Goal: Information Seeking & Learning: Learn about a topic

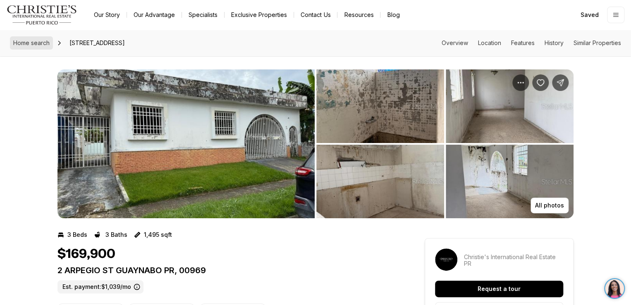
click at [38, 41] on span "Home search" at bounding box center [31, 42] width 36 height 7
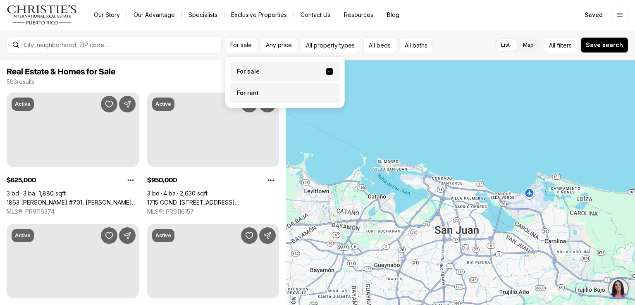
click at [259, 92] on label "For rent" at bounding box center [284, 93] width 109 height 20
click at [326, 90] on button "For rent" at bounding box center [329, 90] width 7 height 0
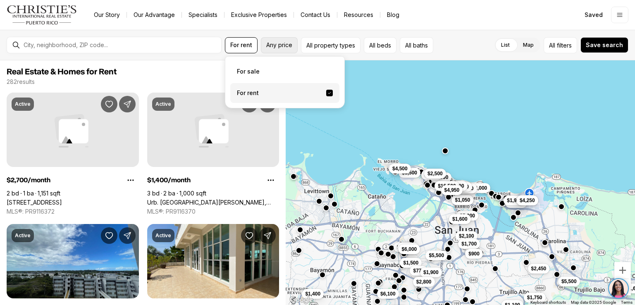
click at [282, 46] on span "Any price" at bounding box center [279, 45] width 26 height 7
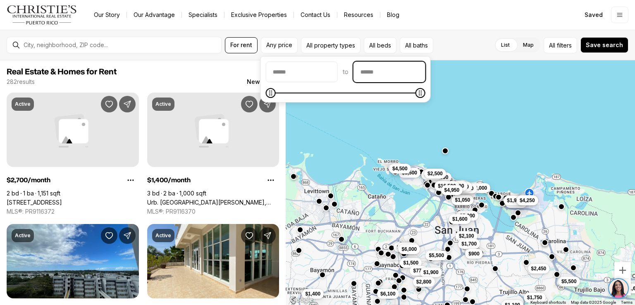
click at [417, 69] on input "priceMax" at bounding box center [389, 72] width 71 height 20
type input "******"
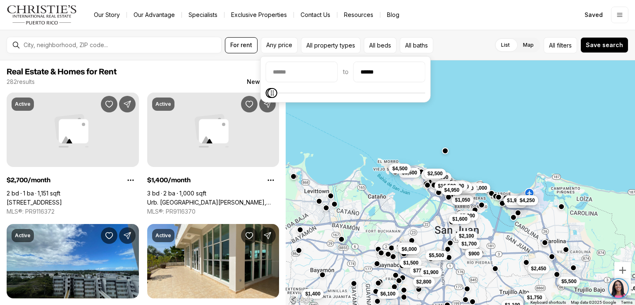
click at [448, 120] on div "$1,800 $3,500 $5,000 $1,600 $2,100 $1,600 $5,500 $1,100 $1,700 $2,450 $1,750 $1…" at bounding box center [461, 182] width 350 height 245
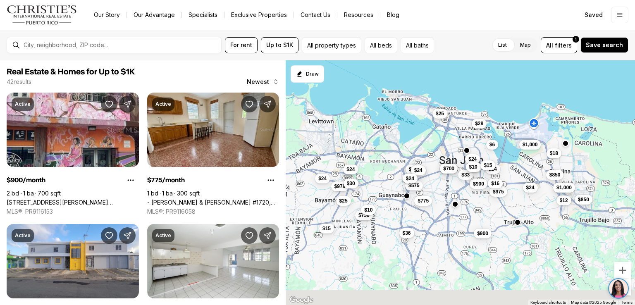
drag, startPoint x: 568, startPoint y: 255, endPoint x: 573, endPoint y: 182, distance: 72.5
click at [573, 182] on button "$1,000" at bounding box center [564, 187] width 22 height 10
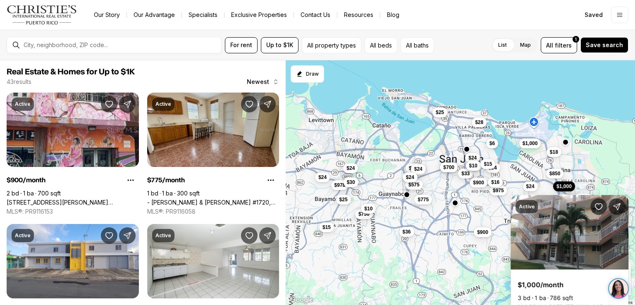
click at [610, 130] on div "$1,000 $1,000 $850 $850 $900 $900 $575 $775 $750 $975 $800 $700 $978 $30 $25 $3…" at bounding box center [461, 182] width 350 height 245
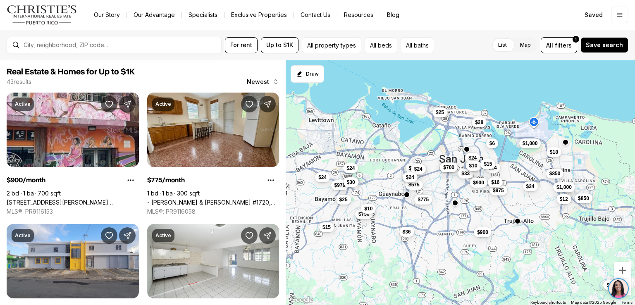
click at [630, 292] on div at bounding box center [618, 288] width 29 height 21
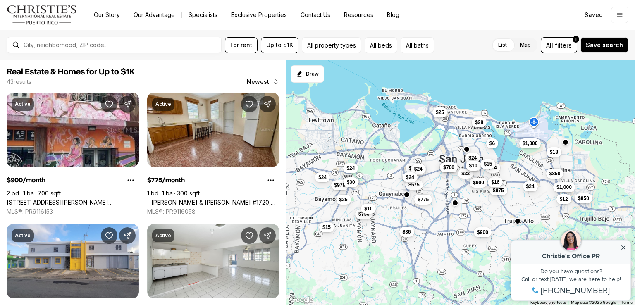
click at [625, 247] on icon at bounding box center [624, 248] width 4 height 4
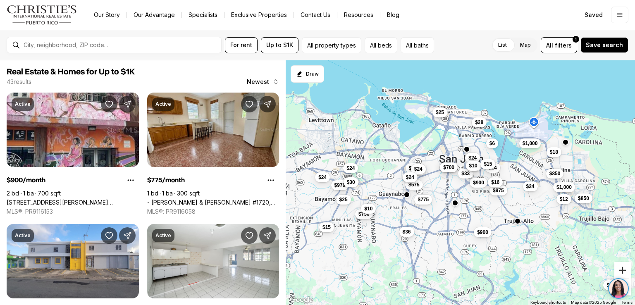
click at [626, 272] on button "Zoom in" at bounding box center [623, 270] width 17 height 17
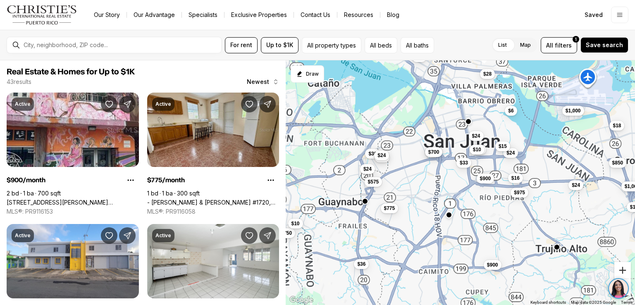
click at [626, 272] on button "Zoom in" at bounding box center [623, 270] width 17 height 17
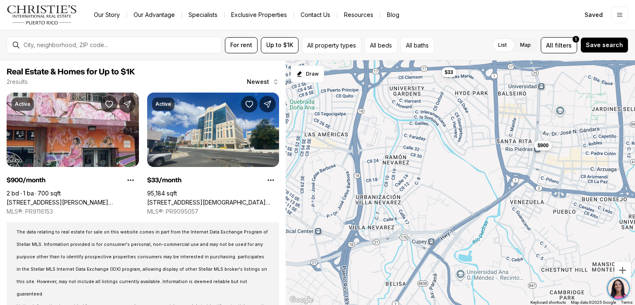
click at [623, 288] on img at bounding box center [619, 288] width 21 height 21
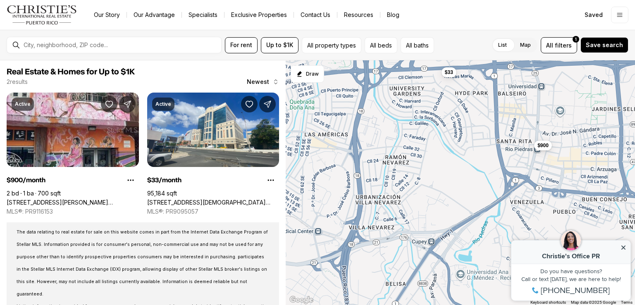
click at [625, 247] on icon at bounding box center [624, 248] width 4 height 4
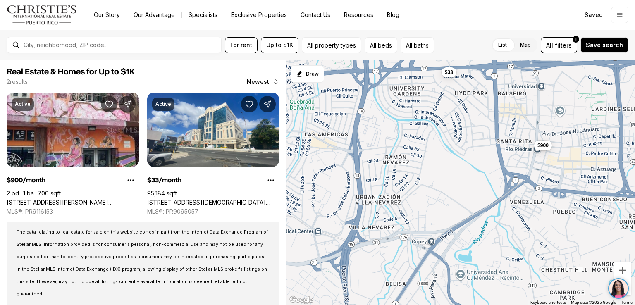
click at [630, 281] on div at bounding box center [618, 288] width 29 height 21
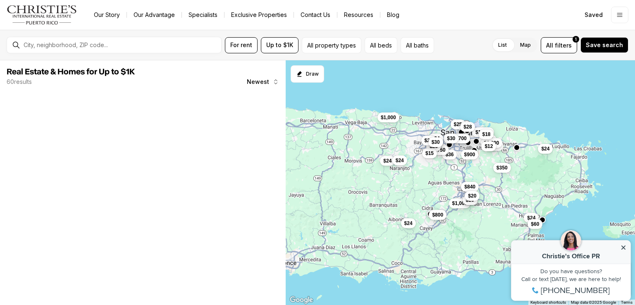
click at [625, 248] on icon at bounding box center [624, 248] width 6 height 6
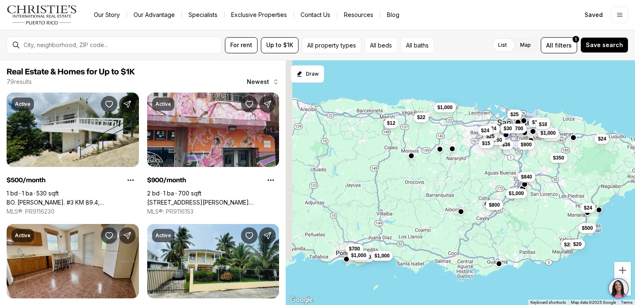
drag, startPoint x: 397, startPoint y: 194, endPoint x: 455, endPoint y: 184, distance: 59.6
click at [455, 184] on div "$800 $700 $1,000 $900 $30 $10 $36 $750 $850 $850 $1,000 $978 $25 $18 $15 $25 $2…" at bounding box center [461, 182] width 350 height 245
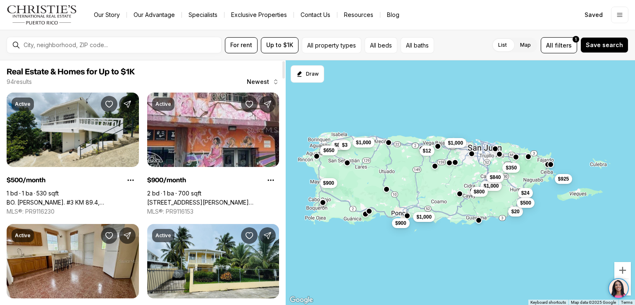
click at [213, 77] on div "Real Estate & Homes for Up to $1K 94 results Newest" at bounding box center [143, 76] width 273 height 19
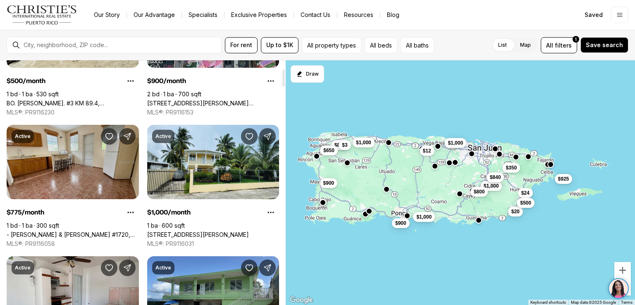
scroll to position [116, 0]
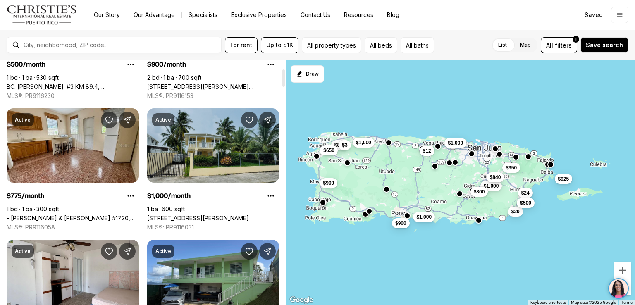
click at [220, 215] on link "[STREET_ADDRESS][PERSON_NAME]" at bounding box center [198, 218] width 102 height 7
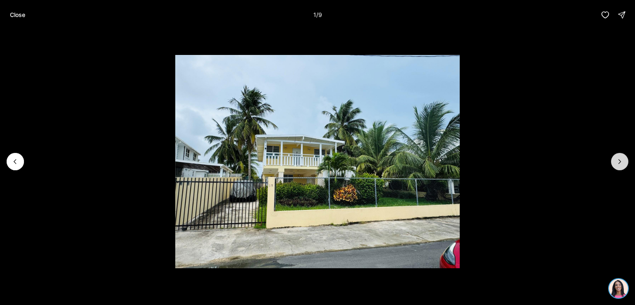
click at [617, 160] on icon "Next slide" at bounding box center [620, 162] width 8 height 8
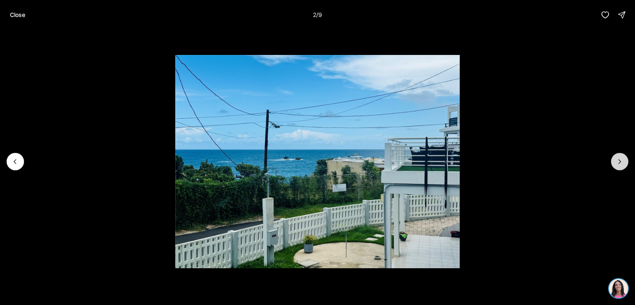
click at [617, 160] on icon "Next slide" at bounding box center [620, 162] width 8 height 8
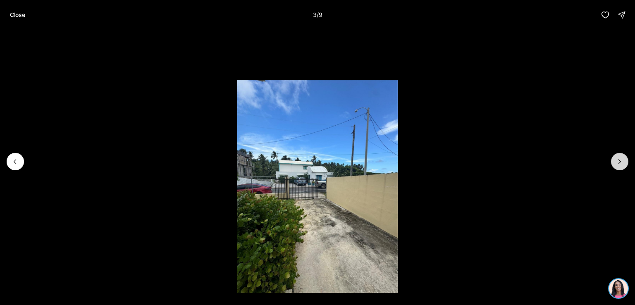
click at [617, 160] on icon "Next slide" at bounding box center [620, 162] width 8 height 8
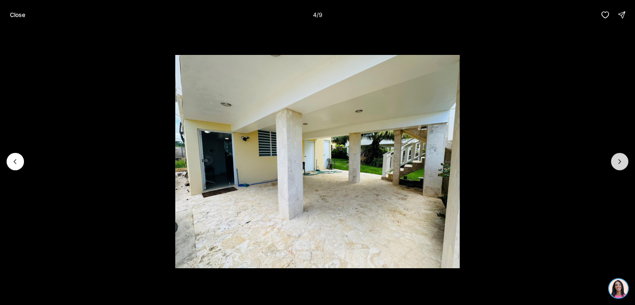
click at [617, 160] on icon "Next slide" at bounding box center [620, 162] width 8 height 8
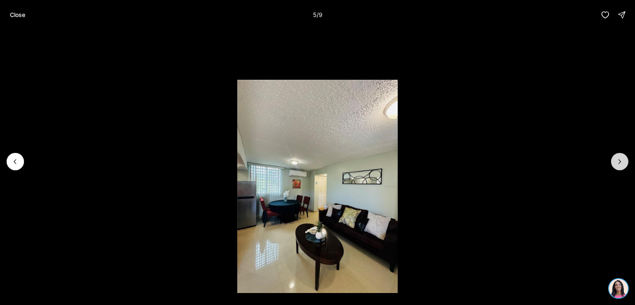
click at [617, 160] on icon "Next slide" at bounding box center [620, 162] width 8 height 8
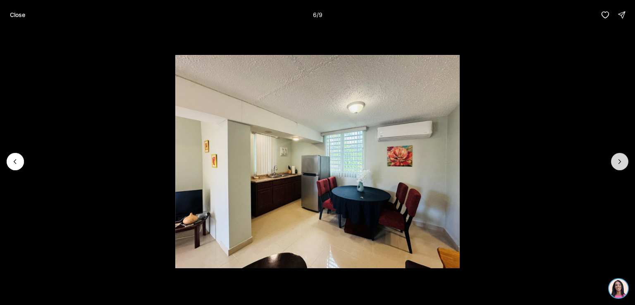
click at [617, 160] on icon "Next slide" at bounding box center [620, 162] width 8 height 8
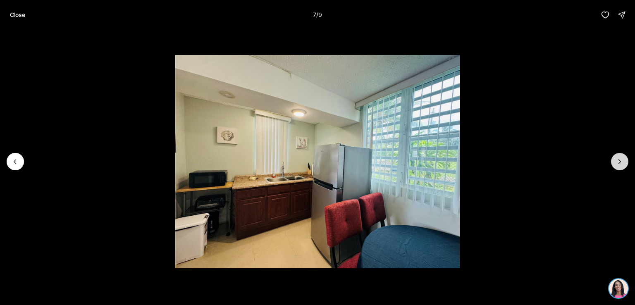
click at [617, 160] on icon "Next slide" at bounding box center [620, 162] width 8 height 8
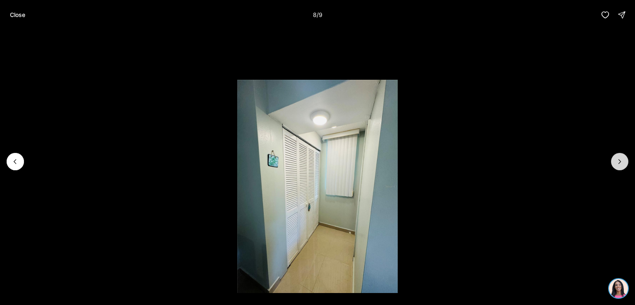
click at [617, 160] on icon "Next slide" at bounding box center [620, 162] width 8 height 8
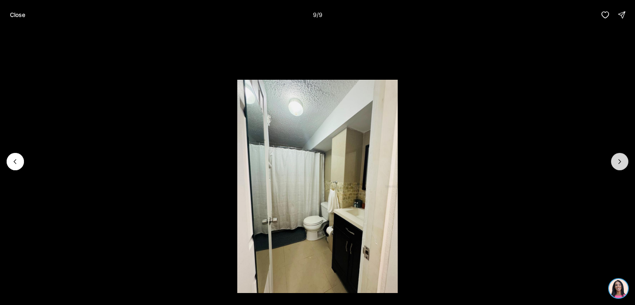
click at [617, 160] on div at bounding box center [619, 161] width 17 height 17
click at [15, 158] on icon "Previous slide" at bounding box center [15, 162] width 8 height 8
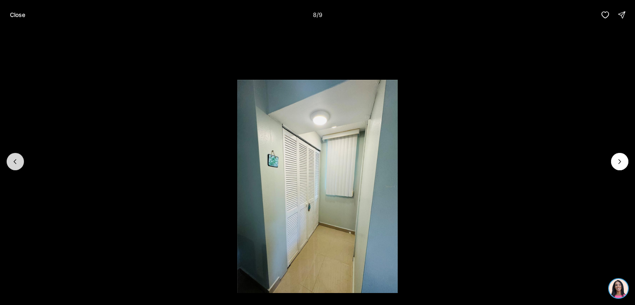
click at [15, 158] on icon "Previous slide" at bounding box center [15, 162] width 8 height 8
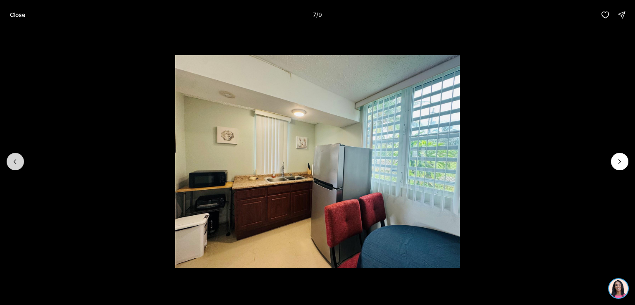
click at [15, 158] on icon "Previous slide" at bounding box center [15, 162] width 8 height 8
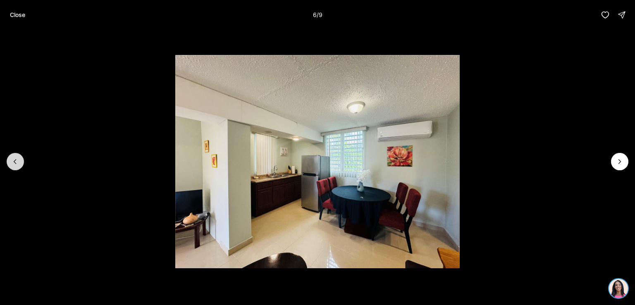
click at [15, 158] on icon "Previous slide" at bounding box center [15, 162] width 8 height 8
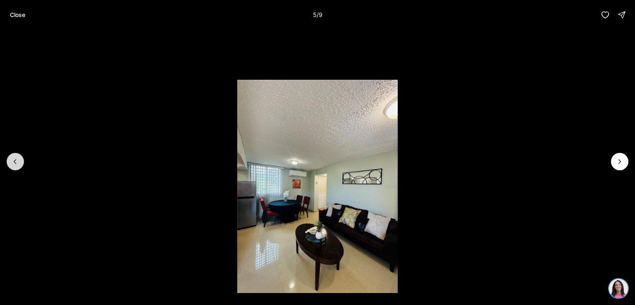
click at [15, 158] on icon "Previous slide" at bounding box center [15, 162] width 8 height 8
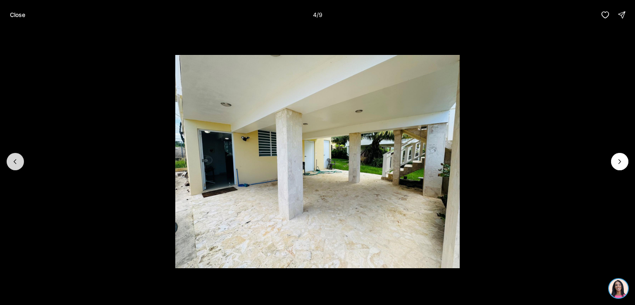
click at [15, 158] on icon "Previous slide" at bounding box center [15, 162] width 8 height 8
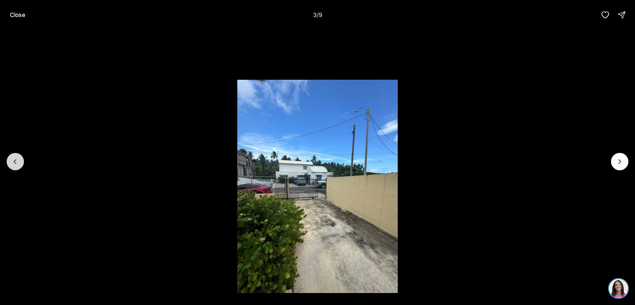
click at [15, 158] on icon "Previous slide" at bounding box center [15, 162] width 8 height 8
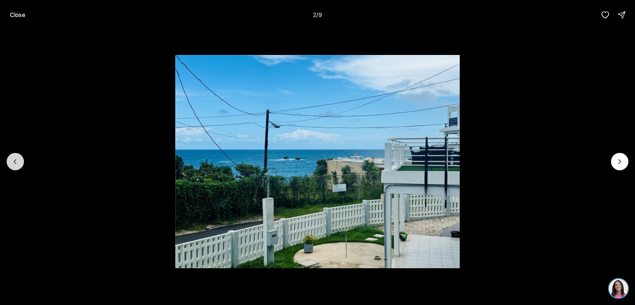
click at [15, 158] on icon "Previous slide" at bounding box center [15, 162] width 8 height 8
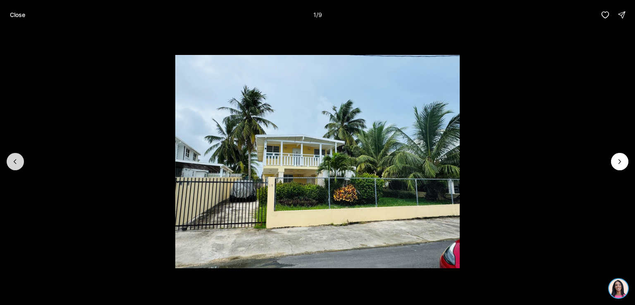
click at [15, 157] on div at bounding box center [15, 161] width 17 height 17
click at [20, 14] on p "Close" at bounding box center [17, 15] width 15 height 7
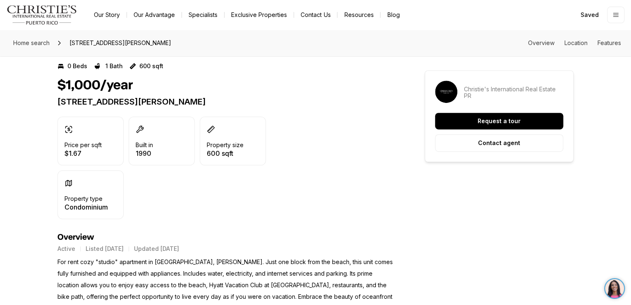
scroll to position [173, 0]
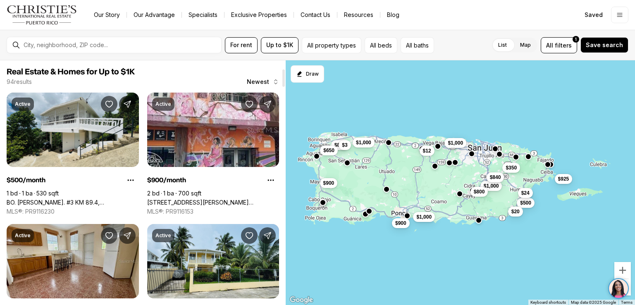
scroll to position [116, 0]
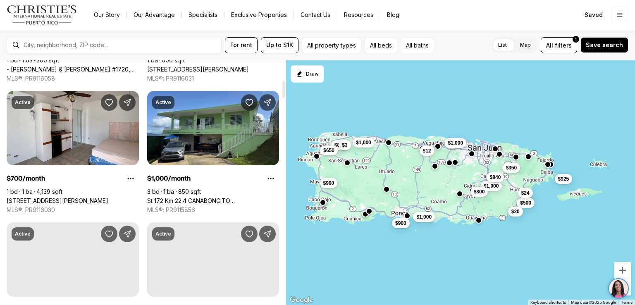
scroll to position [281, 0]
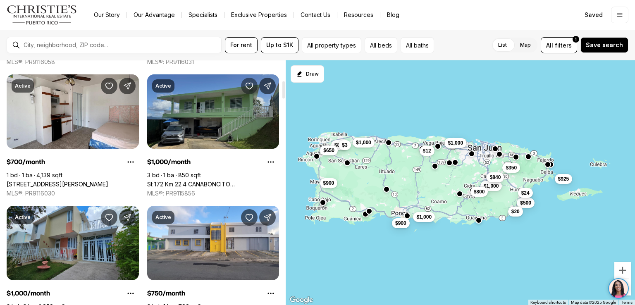
click at [250, 85] on icon "Save Property: St 172 Km 22.4 CANABONCITO WARD" at bounding box center [249, 86] width 8 height 8
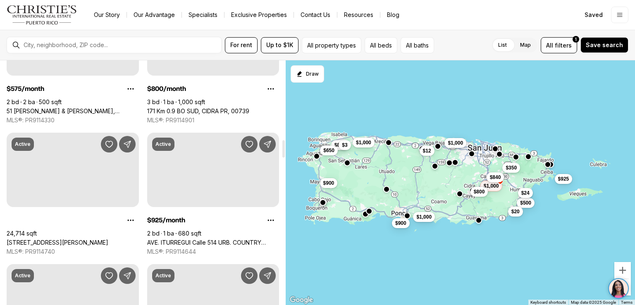
scroll to position [1175, 0]
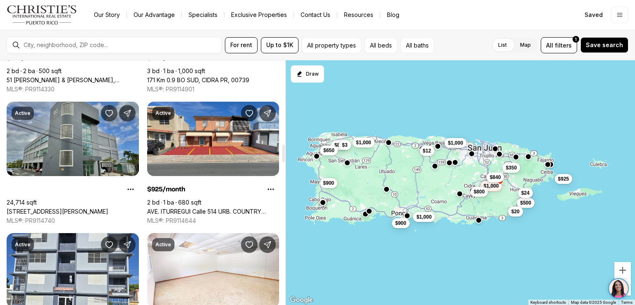
click at [68, 208] on link "[STREET_ADDRESS][PERSON_NAME]" at bounding box center [58, 211] width 102 height 7
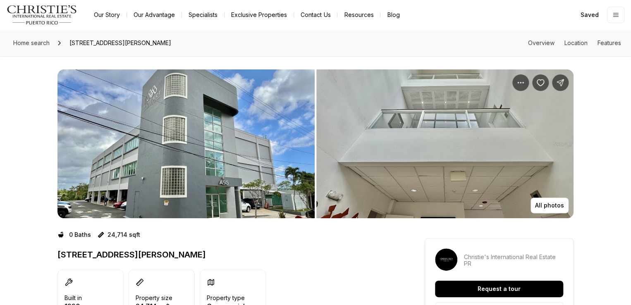
click at [170, 105] on img "View image gallery" at bounding box center [186, 143] width 257 height 149
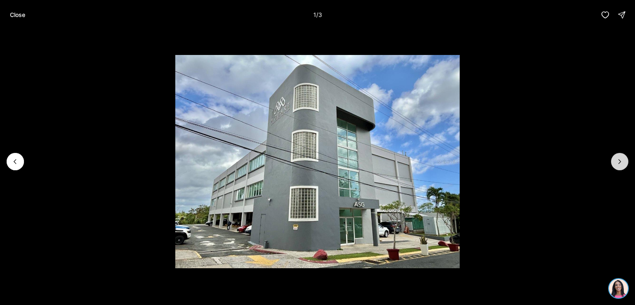
click at [616, 161] on icon "Next slide" at bounding box center [620, 162] width 8 height 8
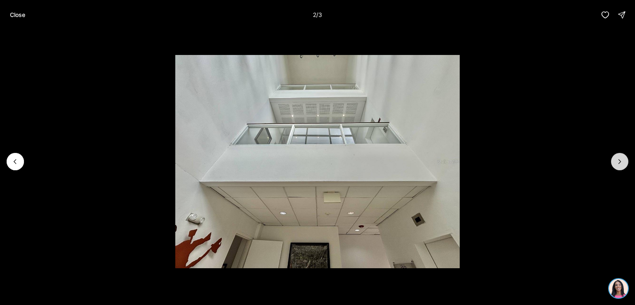
click at [616, 161] on icon "Next slide" at bounding box center [620, 162] width 8 height 8
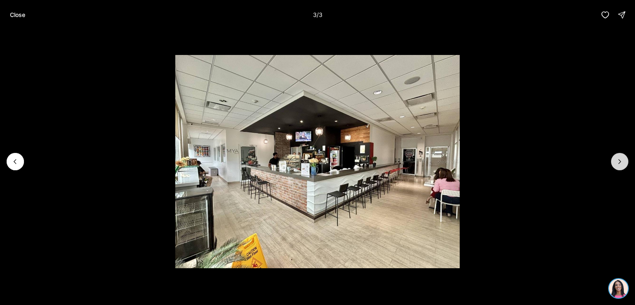
click at [616, 161] on div at bounding box center [619, 161] width 17 height 17
click at [621, 161] on div at bounding box center [619, 161] width 17 height 17
click at [14, 159] on icon "Previous slide" at bounding box center [15, 162] width 8 height 8
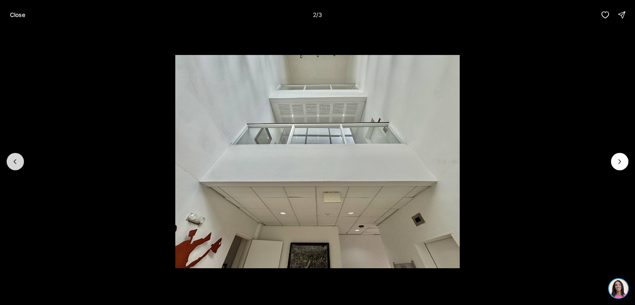
click at [14, 159] on icon "Previous slide" at bounding box center [15, 162] width 8 height 8
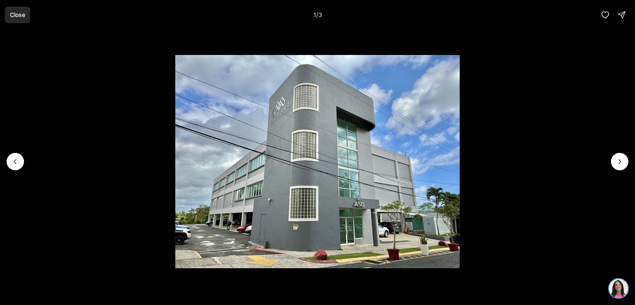
click at [16, 14] on p "Close" at bounding box center [17, 15] width 15 height 7
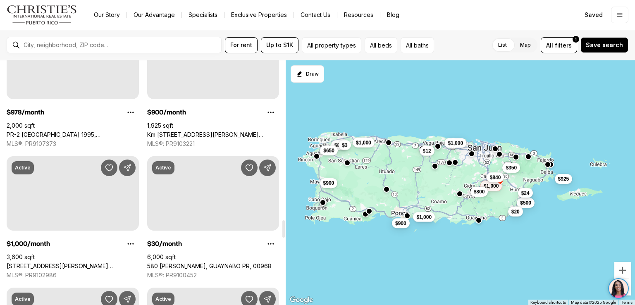
scroll to position [2256, 0]
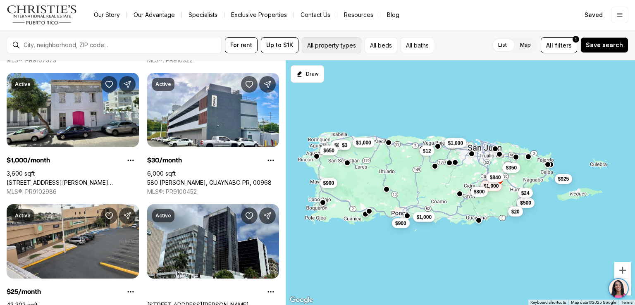
click at [341, 43] on button "All property types" at bounding box center [332, 45] width 60 height 16
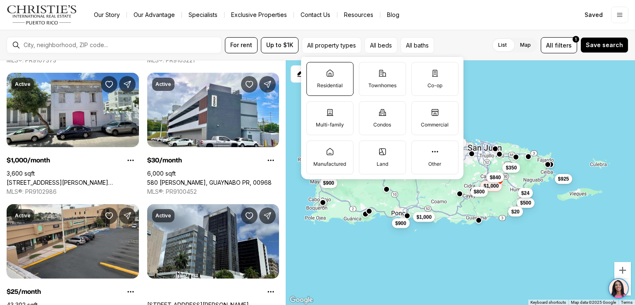
click at [331, 78] on label "Residential" at bounding box center [330, 79] width 47 height 34
click at [315, 71] on button "Residential" at bounding box center [311, 66] width 8 height 8
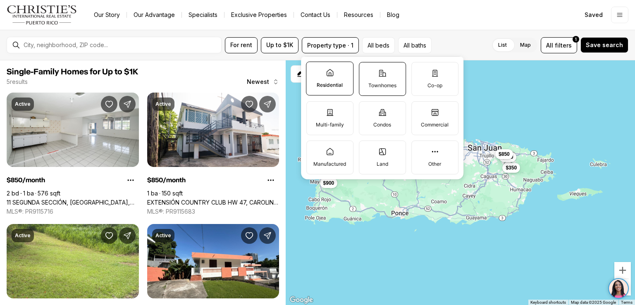
click at [383, 72] on icon at bounding box center [383, 73] width 8 height 8
click at [368, 71] on button "Townhomes" at bounding box center [363, 66] width 8 height 8
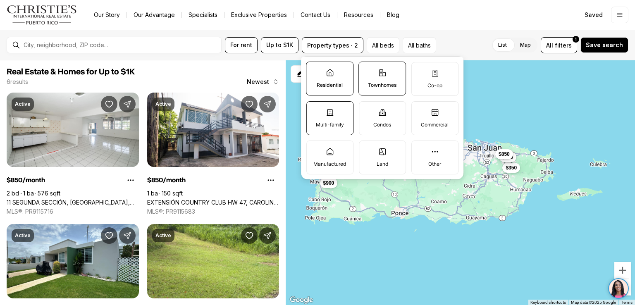
click at [336, 110] on label "Multi-family" at bounding box center [330, 118] width 47 height 34
click at [315, 110] on button "Multi-family" at bounding box center [311, 106] width 8 height 8
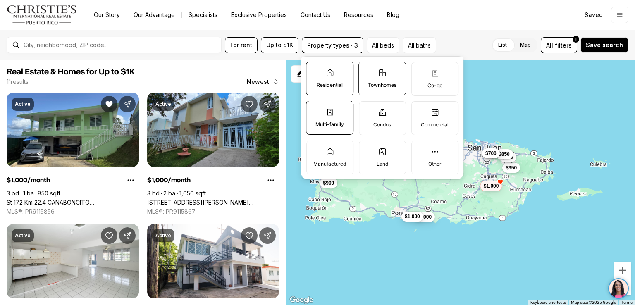
click at [335, 80] on label "Residential" at bounding box center [330, 79] width 48 height 34
click at [315, 70] on button "Residential" at bounding box center [311, 66] width 8 height 8
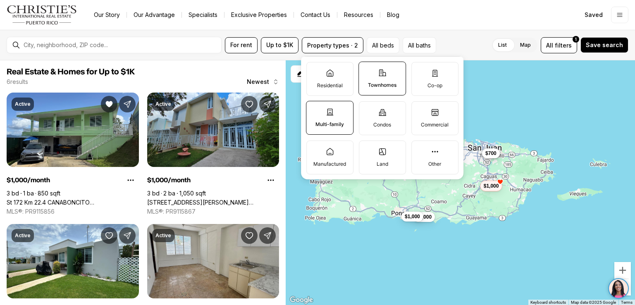
click at [379, 81] on label "Townhomes" at bounding box center [383, 79] width 48 height 34
click at [367, 70] on button "Townhomes" at bounding box center [363, 66] width 8 height 8
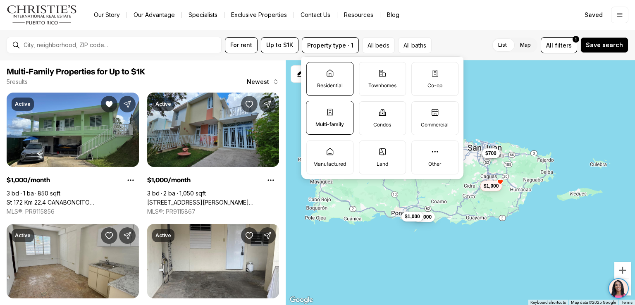
click at [323, 75] on label "Residential" at bounding box center [330, 79] width 47 height 34
click at [315, 71] on button "Residential" at bounding box center [311, 66] width 8 height 8
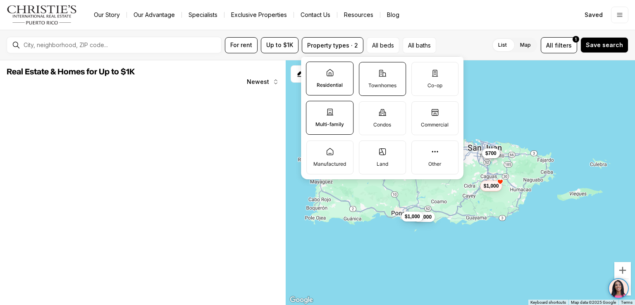
click at [377, 77] on label "Townhomes" at bounding box center [382, 79] width 47 height 34
click at [368, 71] on button "Townhomes" at bounding box center [363, 66] width 8 height 8
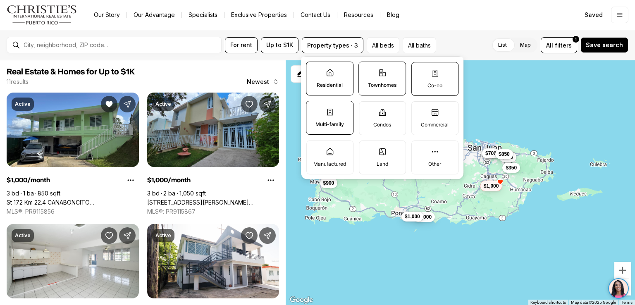
click at [424, 77] on label "Co-op" at bounding box center [435, 79] width 47 height 34
click at [420, 71] on button "Co-op" at bounding box center [416, 66] width 8 height 8
click at [391, 112] on label "Condos" at bounding box center [382, 118] width 47 height 34
click at [368, 110] on button "Condos" at bounding box center [363, 105] width 8 height 8
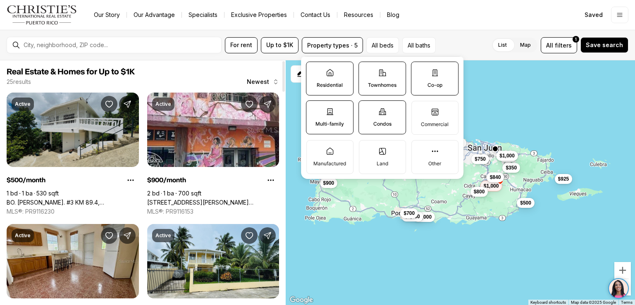
type button "on"
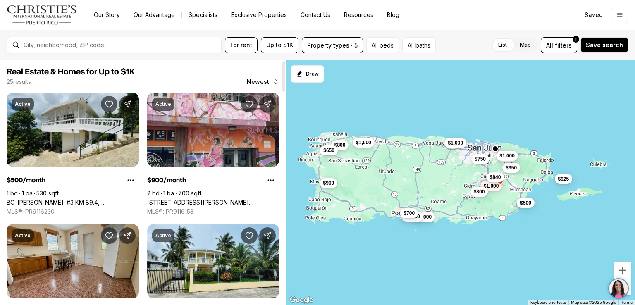
click at [187, 73] on span "Real Estate & Homes for Up to $1K" at bounding box center [143, 72] width 273 height 10
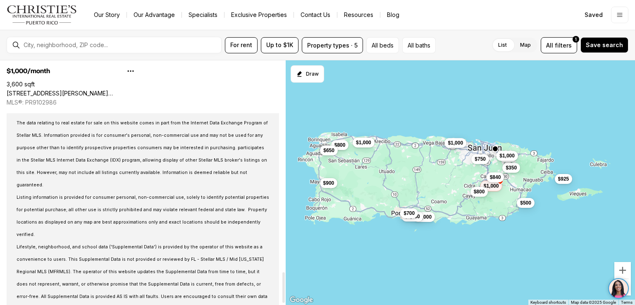
scroll to position [1698, 0]
